Goal: Navigation & Orientation: Find specific page/section

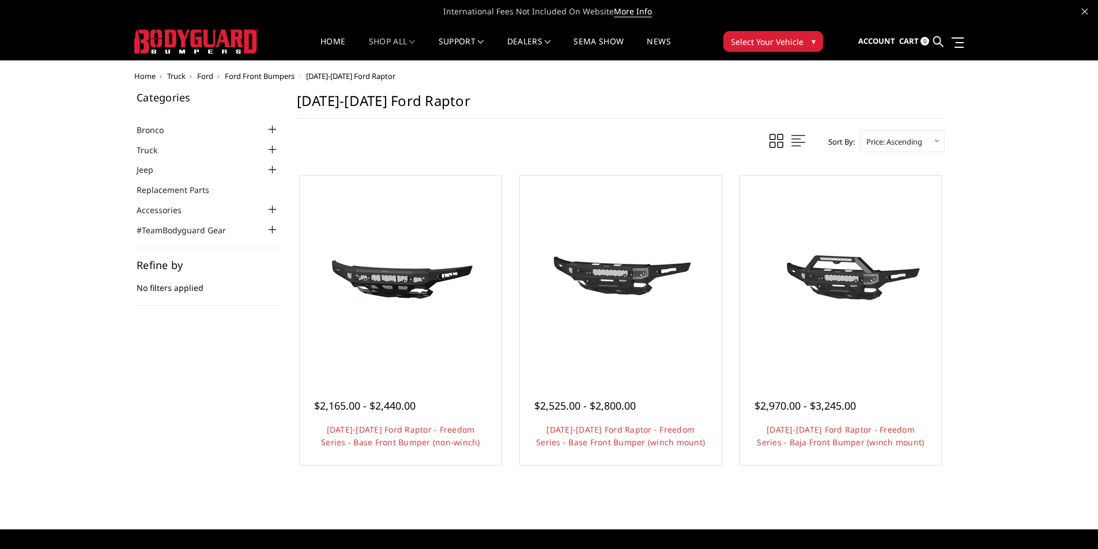
click at [175, 46] on img at bounding box center [196, 41] width 124 height 24
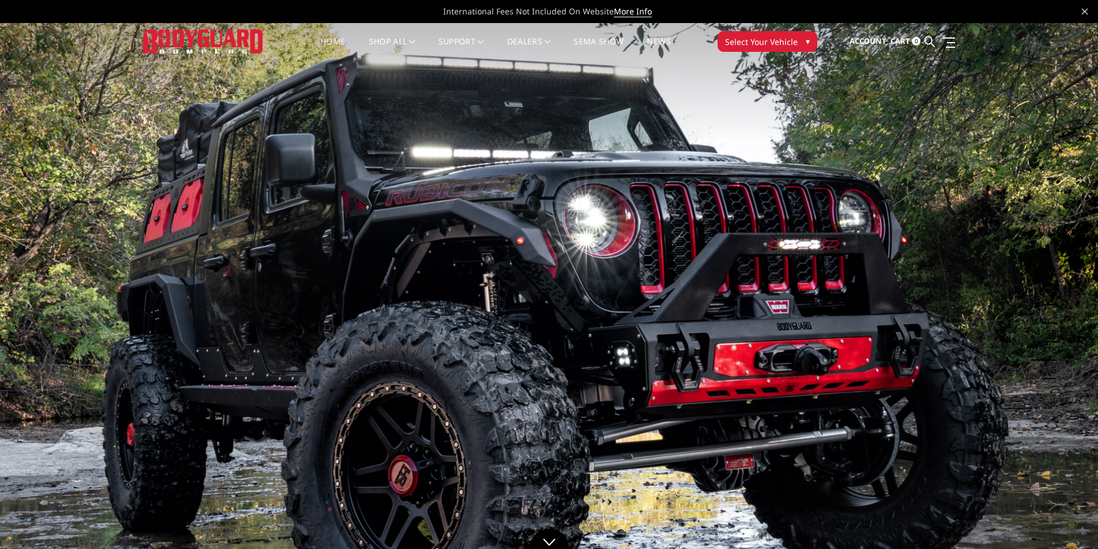
click at [329, 43] on link "Home" at bounding box center [333, 48] width 25 height 22
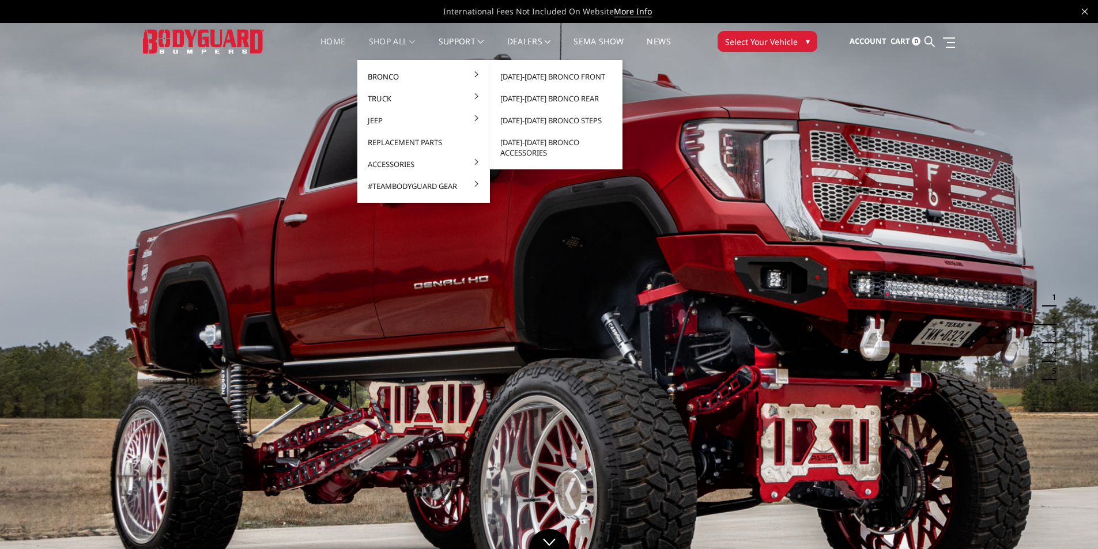
click at [398, 77] on link "Bronco" at bounding box center [423, 77] width 123 height 22
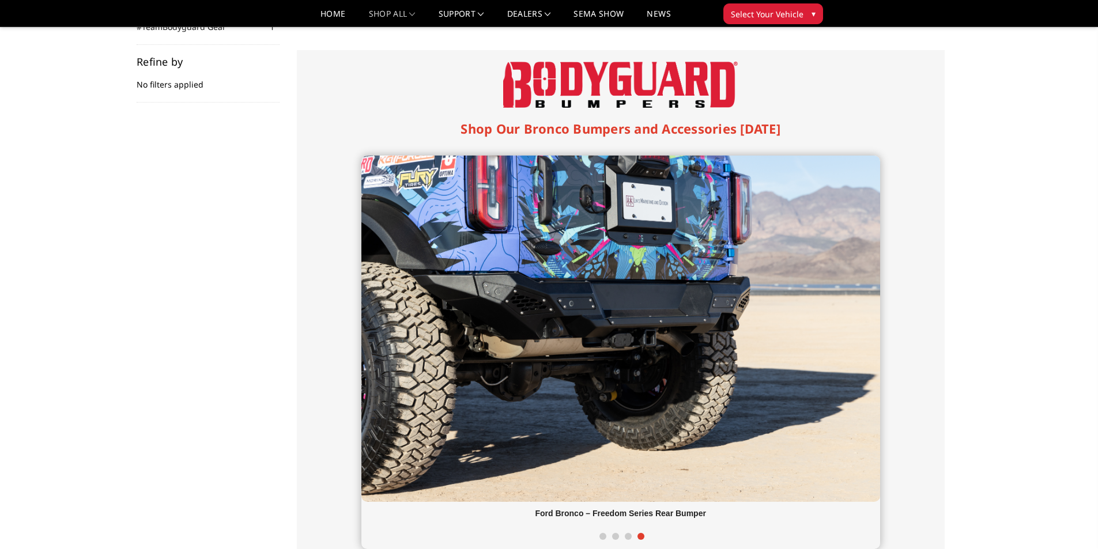
scroll to position [148, 0]
